Goal: Book appointment/travel/reservation

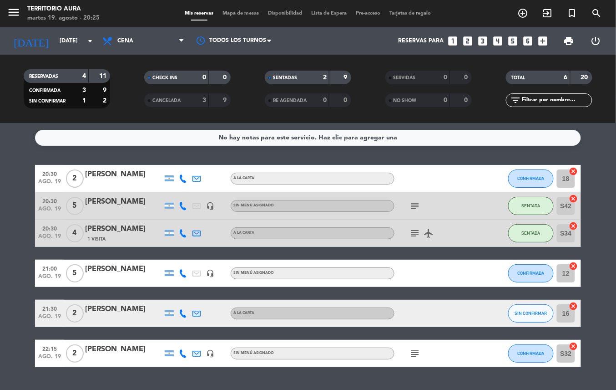
click at [412, 352] on icon "subject" at bounding box center [415, 353] width 11 height 11
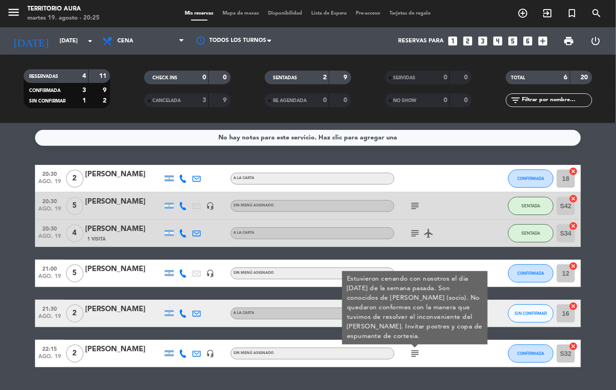
click at [417, 352] on icon "subject" at bounding box center [415, 353] width 11 height 11
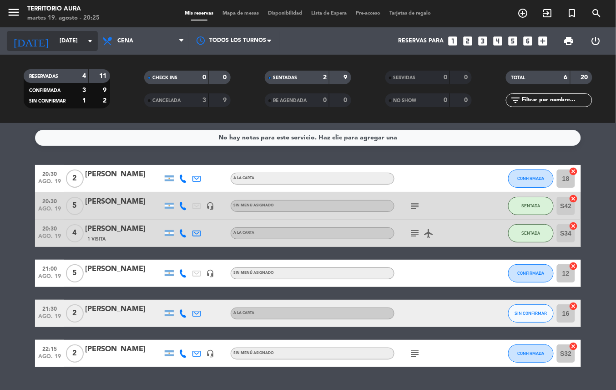
click at [70, 38] on input "[DATE]" at bounding box center [93, 40] width 77 height 15
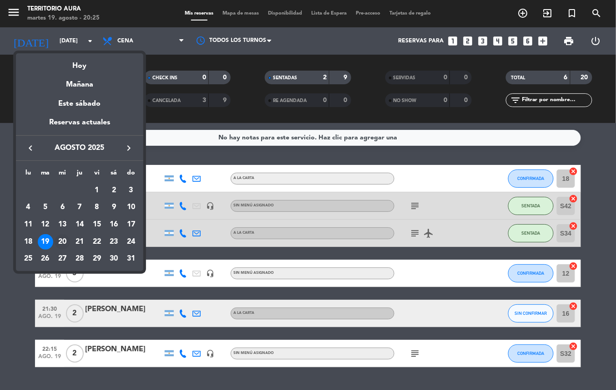
click at [61, 241] on div "20" at bounding box center [62, 241] width 15 height 15
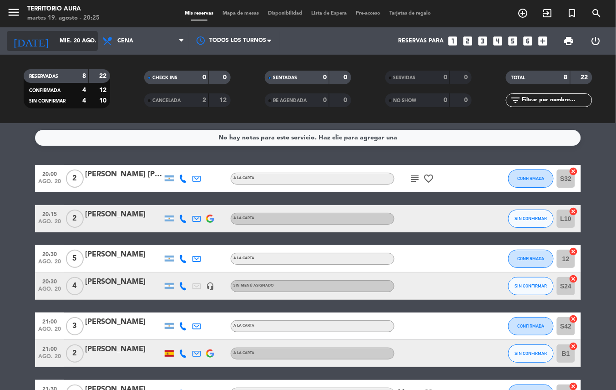
click at [55, 39] on input "mié. 20 ago." at bounding box center [93, 40] width 77 height 15
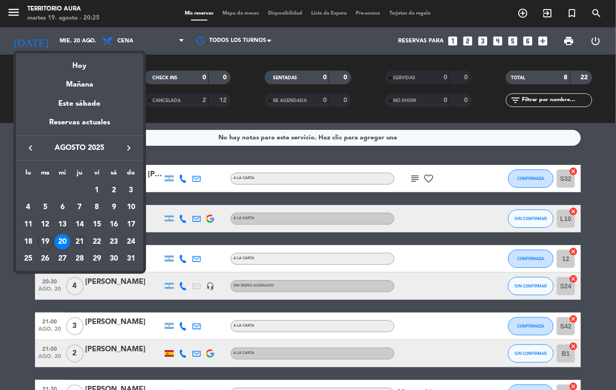
click at [79, 241] on div "21" at bounding box center [79, 241] width 15 height 15
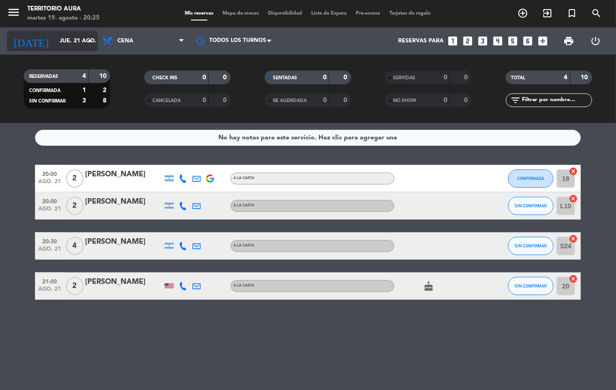
click at [58, 41] on input "jue. 21 ago." at bounding box center [93, 40] width 77 height 15
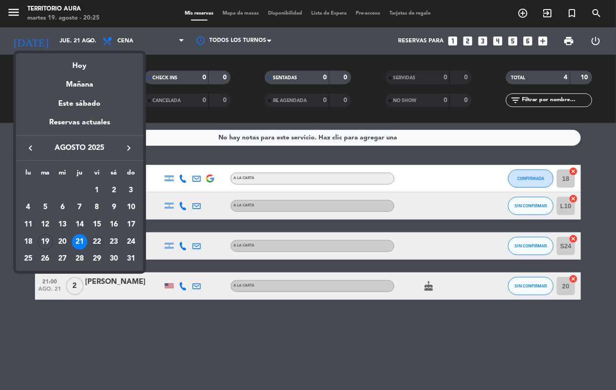
click at [93, 241] on div "22" at bounding box center [96, 241] width 15 height 15
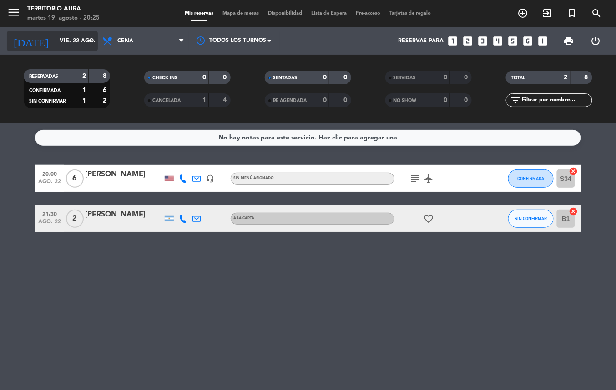
click at [69, 41] on input "vie. 22 ago." at bounding box center [93, 40] width 77 height 15
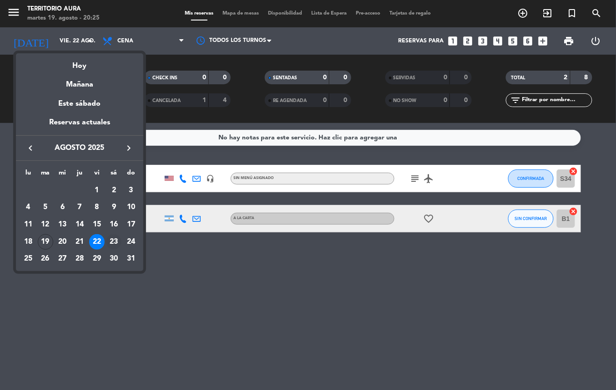
click at [110, 246] on div "23" at bounding box center [113, 241] width 15 height 15
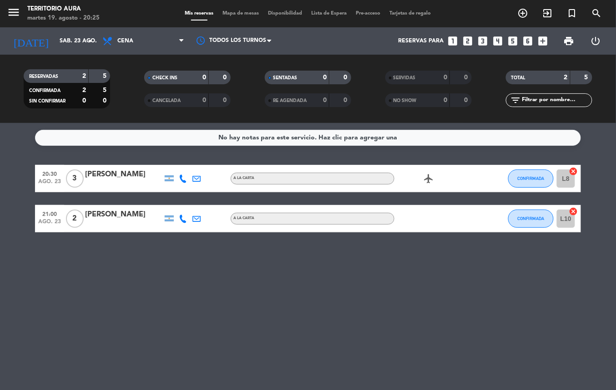
click at [55, 269] on div "No hay notas para este servicio. Haz clic para agregar una 20:30 [DATE] 3 [PERS…" at bounding box center [308, 256] width 616 height 267
click at [55, 41] on input "sáb. 23 ago." at bounding box center [93, 40] width 77 height 15
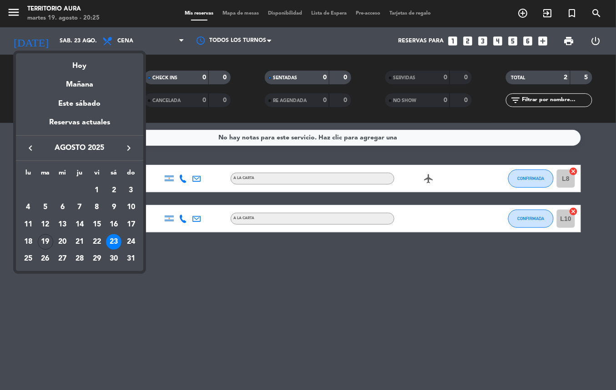
click at [16, 259] on div "lu ma mi ju vi sá do [DATE] 2 3 4 5 6 7 8 9 10 11 12 13 14 15 16 17 18 19 20 21…" at bounding box center [79, 216] width 127 height 110
click at [45, 241] on div "19" at bounding box center [45, 241] width 15 height 15
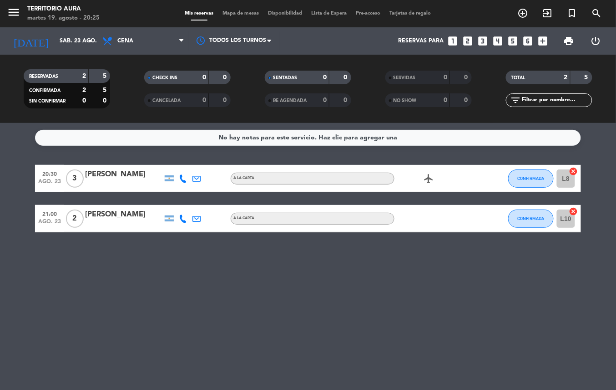
type input "[DATE]"
